Goal: Use online tool/utility: Use online tool/utility

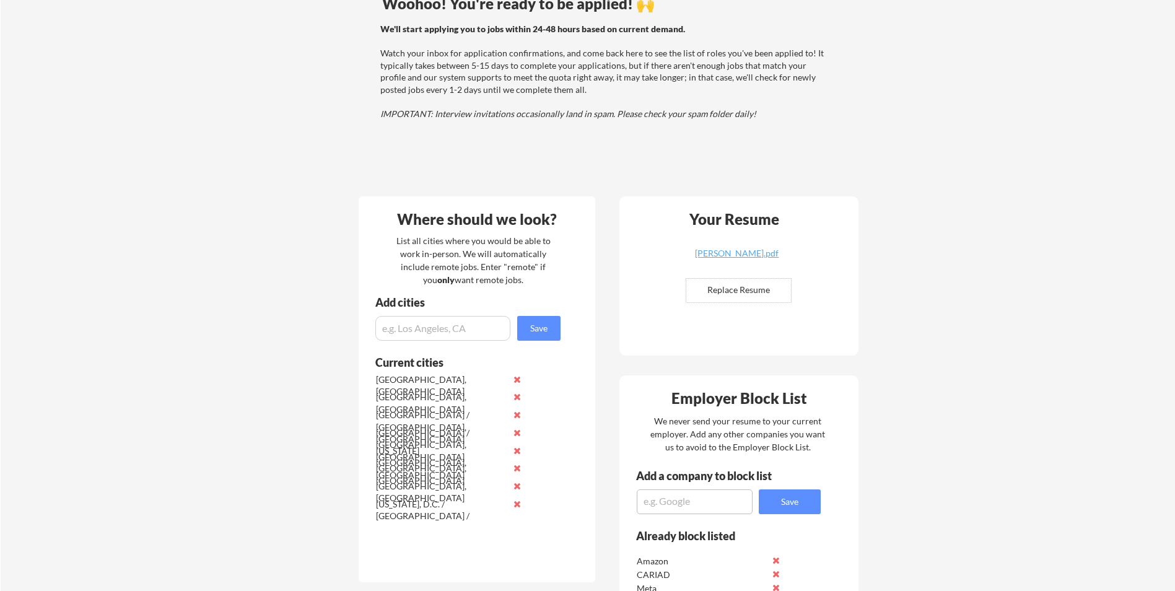
scroll to position [248, 0]
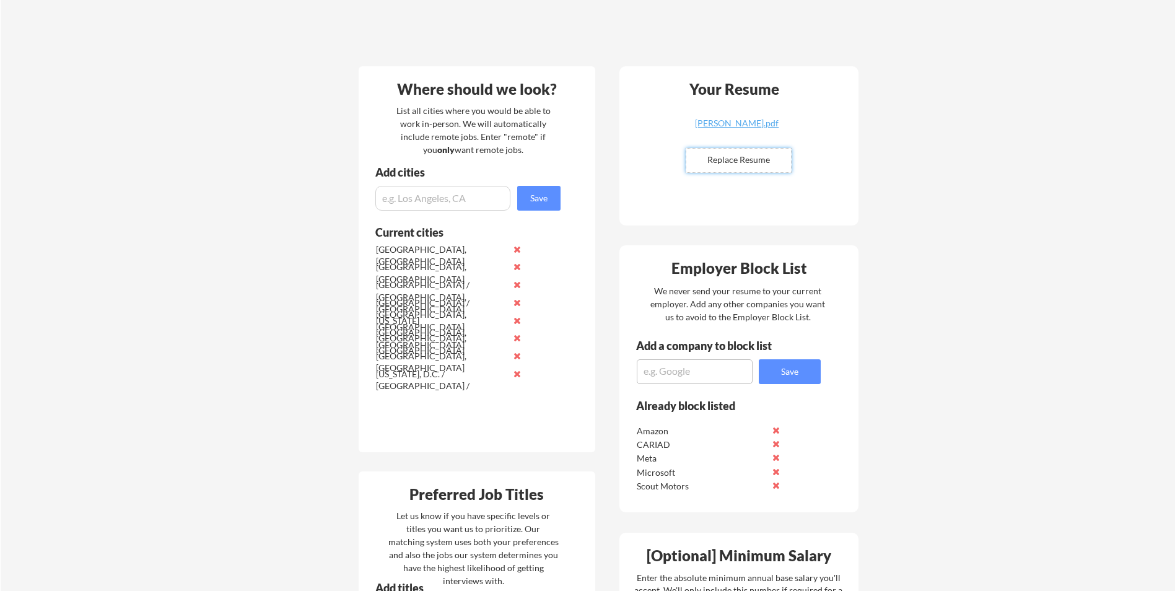
click at [766, 159] on input "file" at bounding box center [739, 161] width 105 height 24
type input "C:\fakepath\[PERSON_NAME]-updated.pdf"
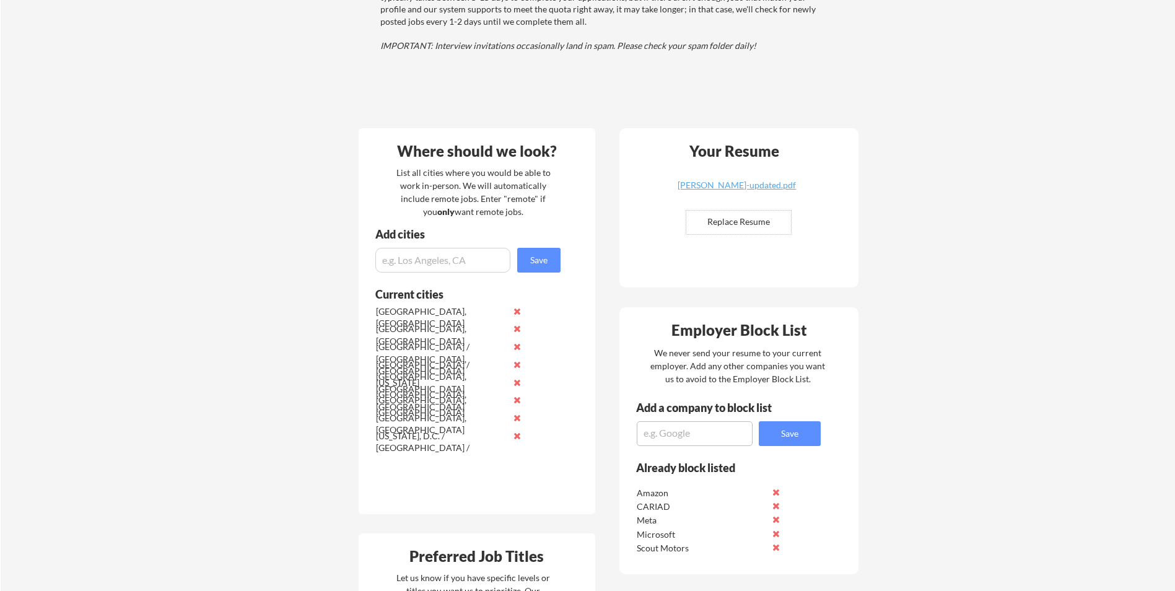
scroll to position [0, 0]
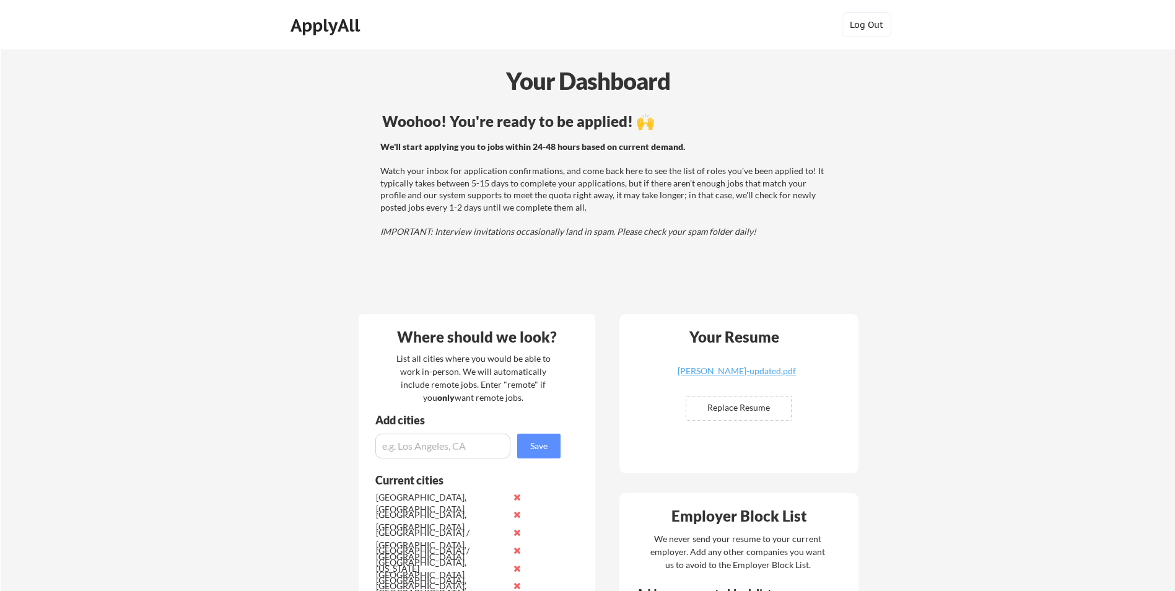
click at [744, 409] on input "file" at bounding box center [739, 409] width 105 height 24
type input "C:\fakepath\[PERSON_NAME]-updated.pdf"
